Goal: Obtain resource: Download file/media

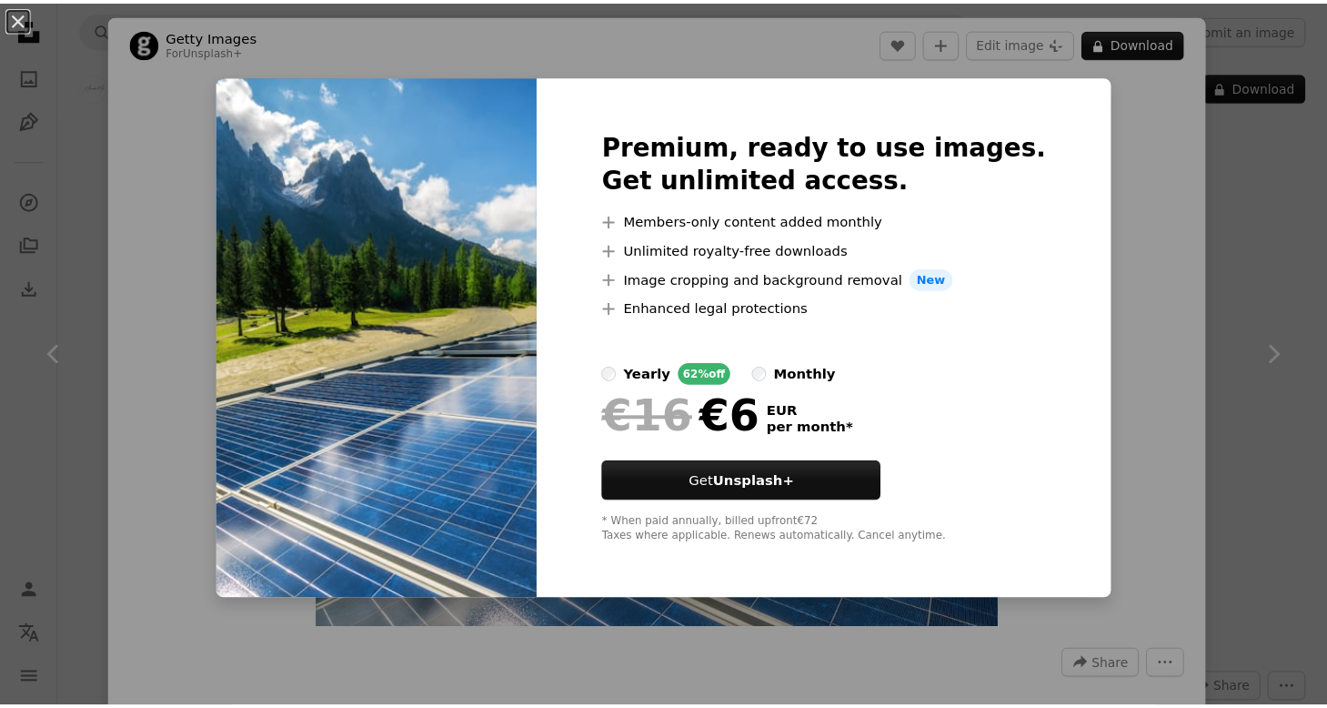
scroll to position [4003, 0]
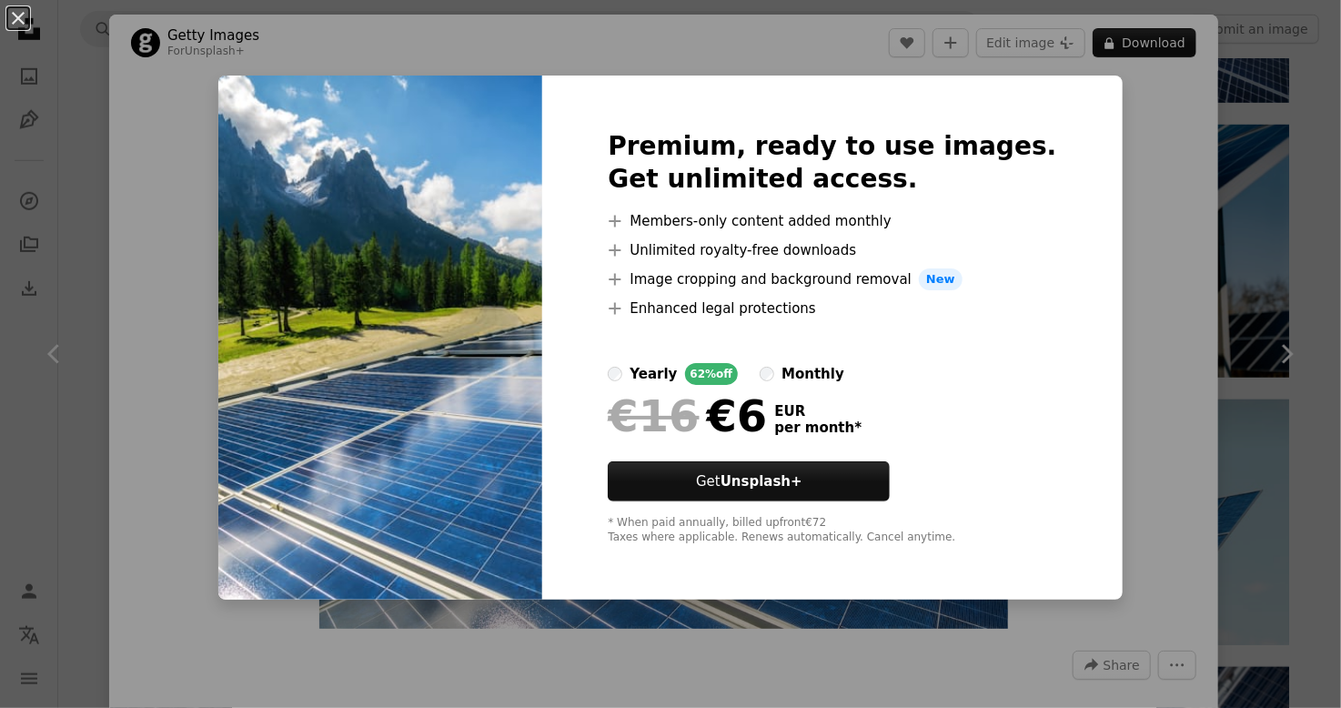
click at [1128, 179] on div "An X shape Premium, ready to use images. Get unlimited access. A plus sign Memb…" at bounding box center [670, 354] width 1341 height 708
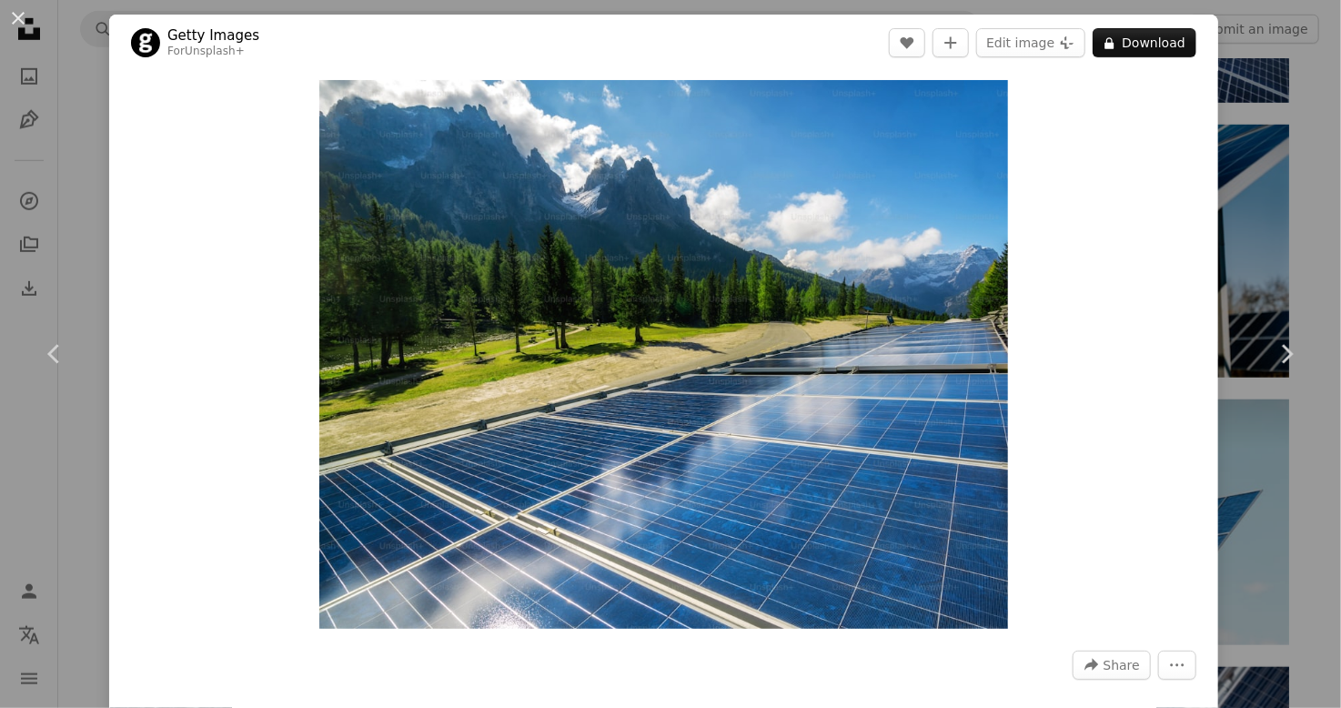
click at [1297, 82] on div "An X shape Chevron left Chevron right Getty Images For Unsplash+ A heart A plus…" at bounding box center [670, 354] width 1341 height 708
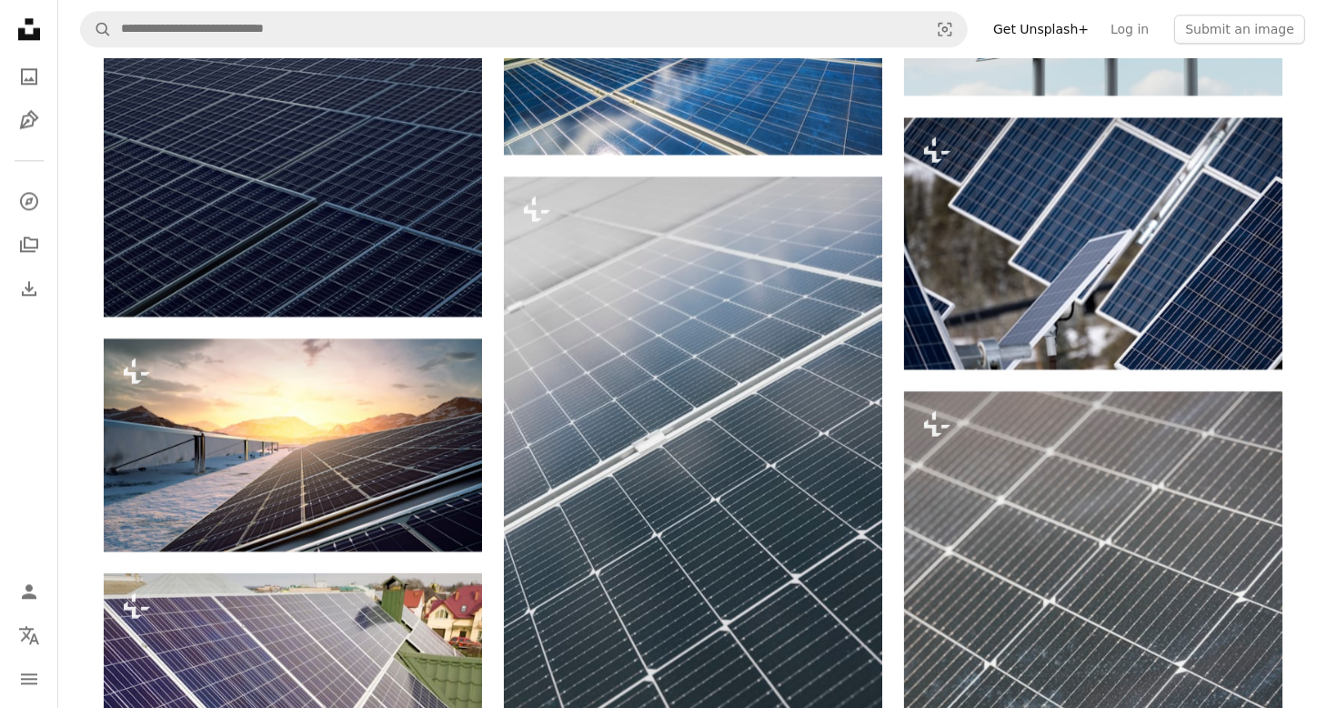
scroll to position [4549, 0]
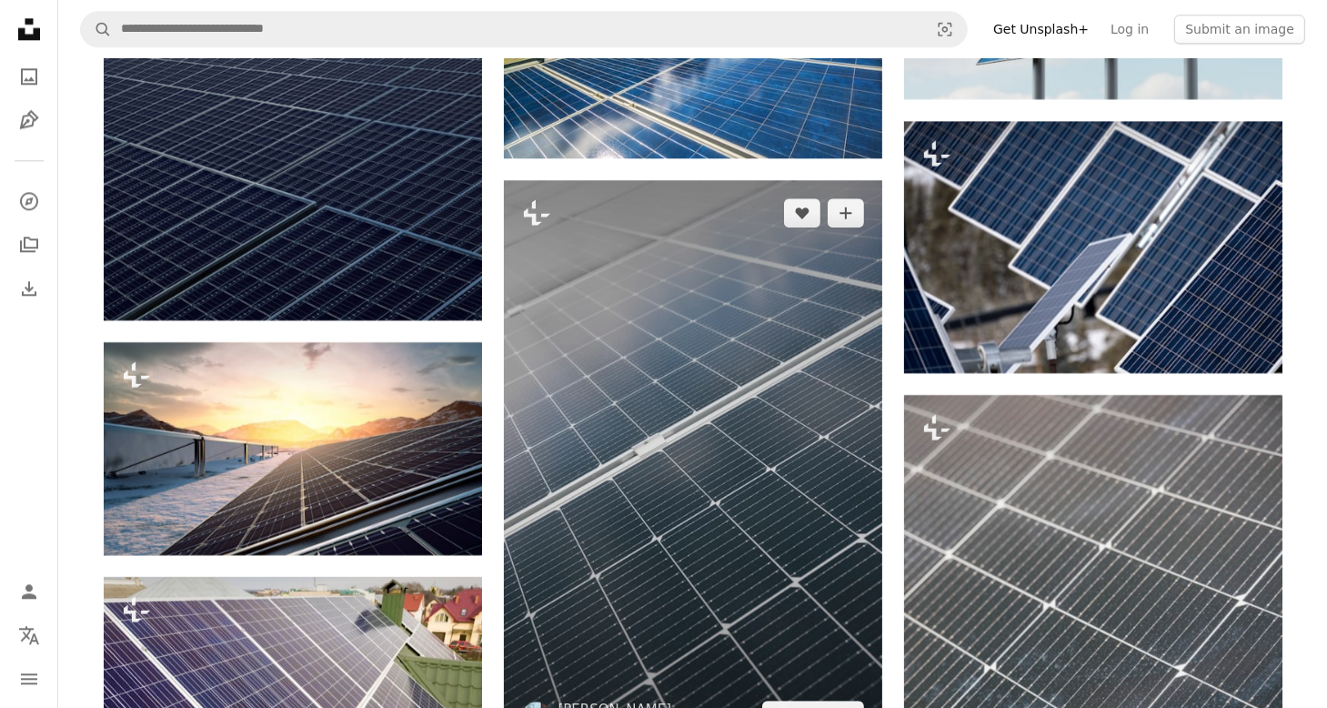
click at [706, 281] on img at bounding box center [693, 464] width 378 height 568
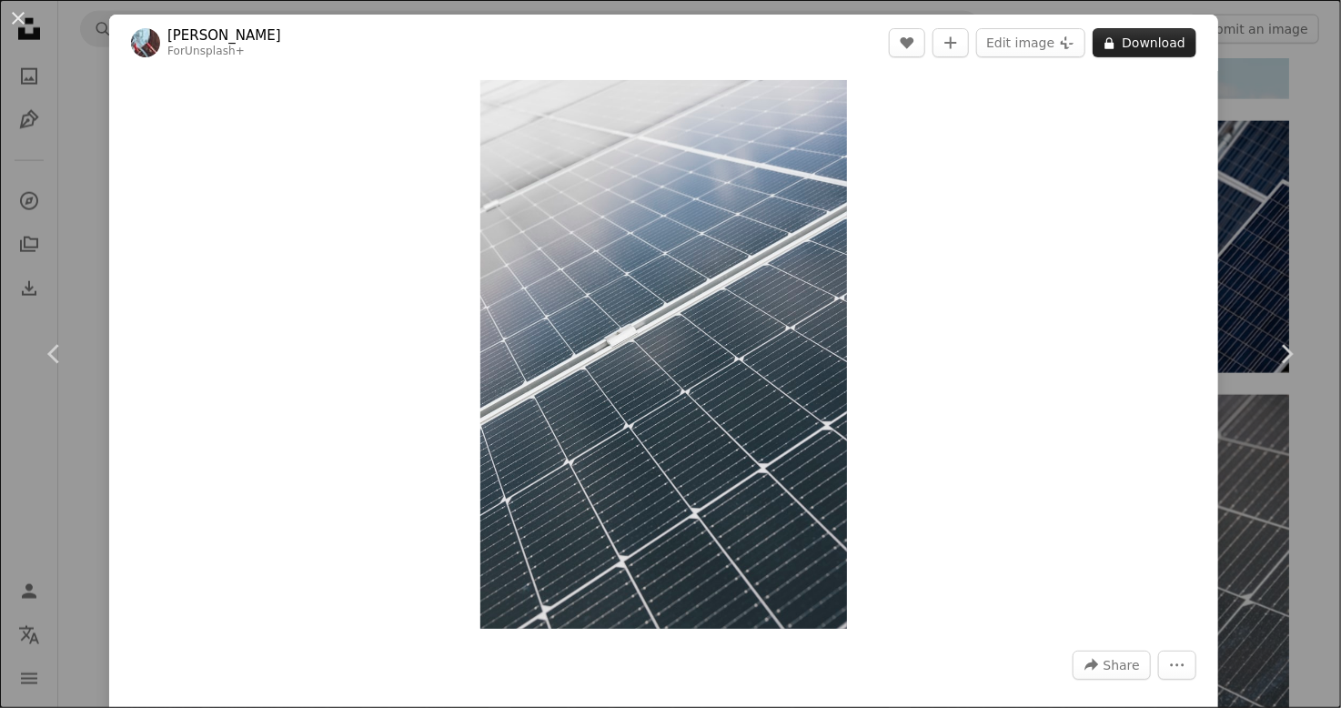
click at [1158, 46] on button "A lock Download" at bounding box center [1145, 42] width 104 height 29
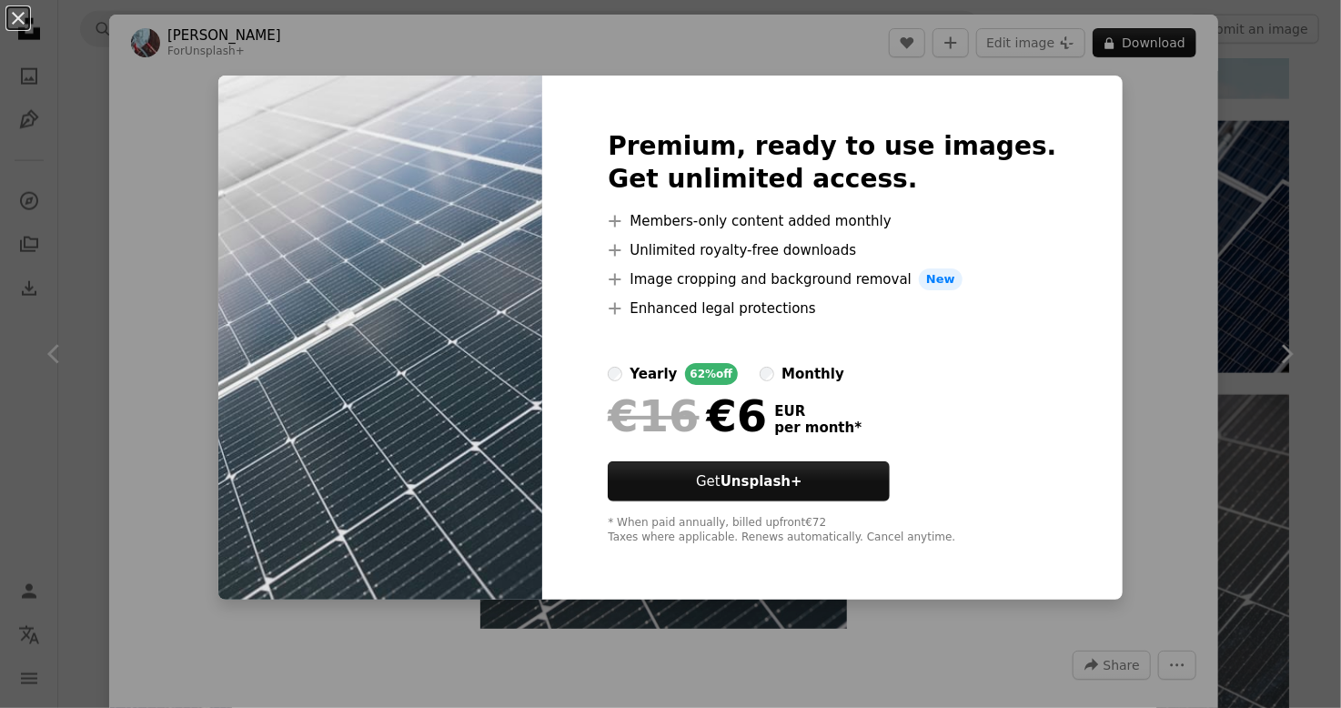
click at [1106, 158] on div "An X shape Premium, ready to use images. Get unlimited access. A plus sign Memb…" at bounding box center [670, 354] width 1341 height 708
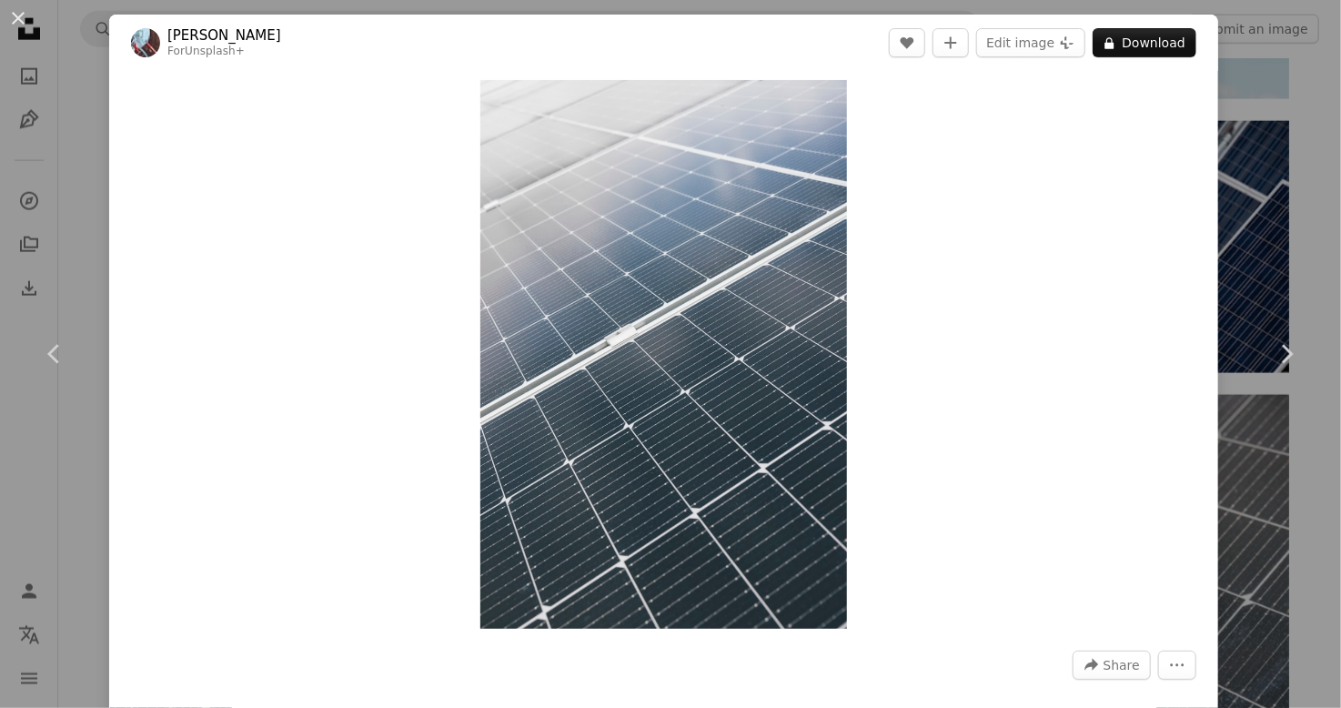
click at [1251, 46] on div "An X shape Chevron left Chevron right [PERSON_NAME] For Unsplash+ A heart A plu…" at bounding box center [670, 354] width 1341 height 708
